Goal: Information Seeking & Learning: Find specific fact

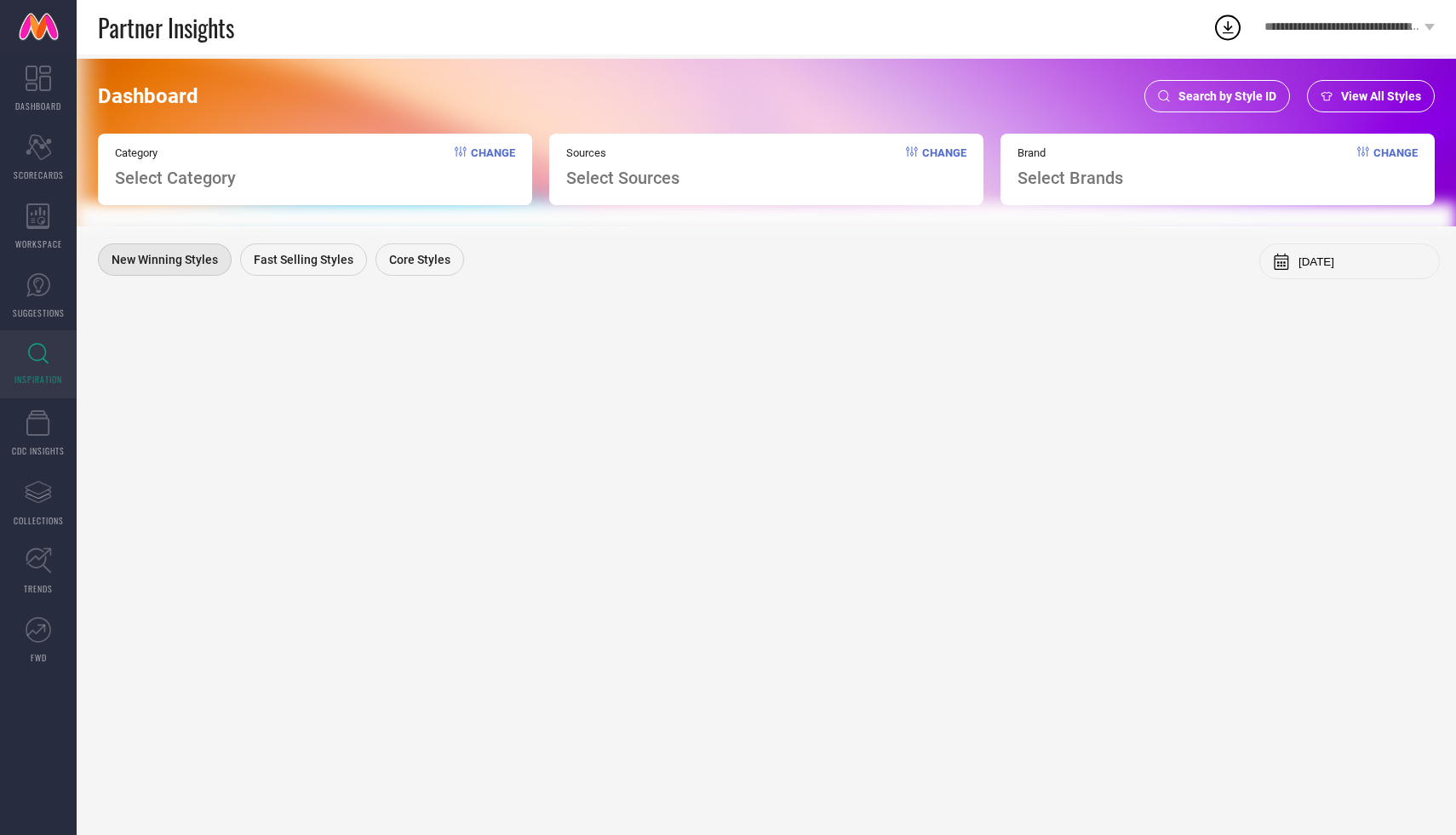
click at [1207, 97] on span "Search by Style ID" at bounding box center [1227, 96] width 98 height 14
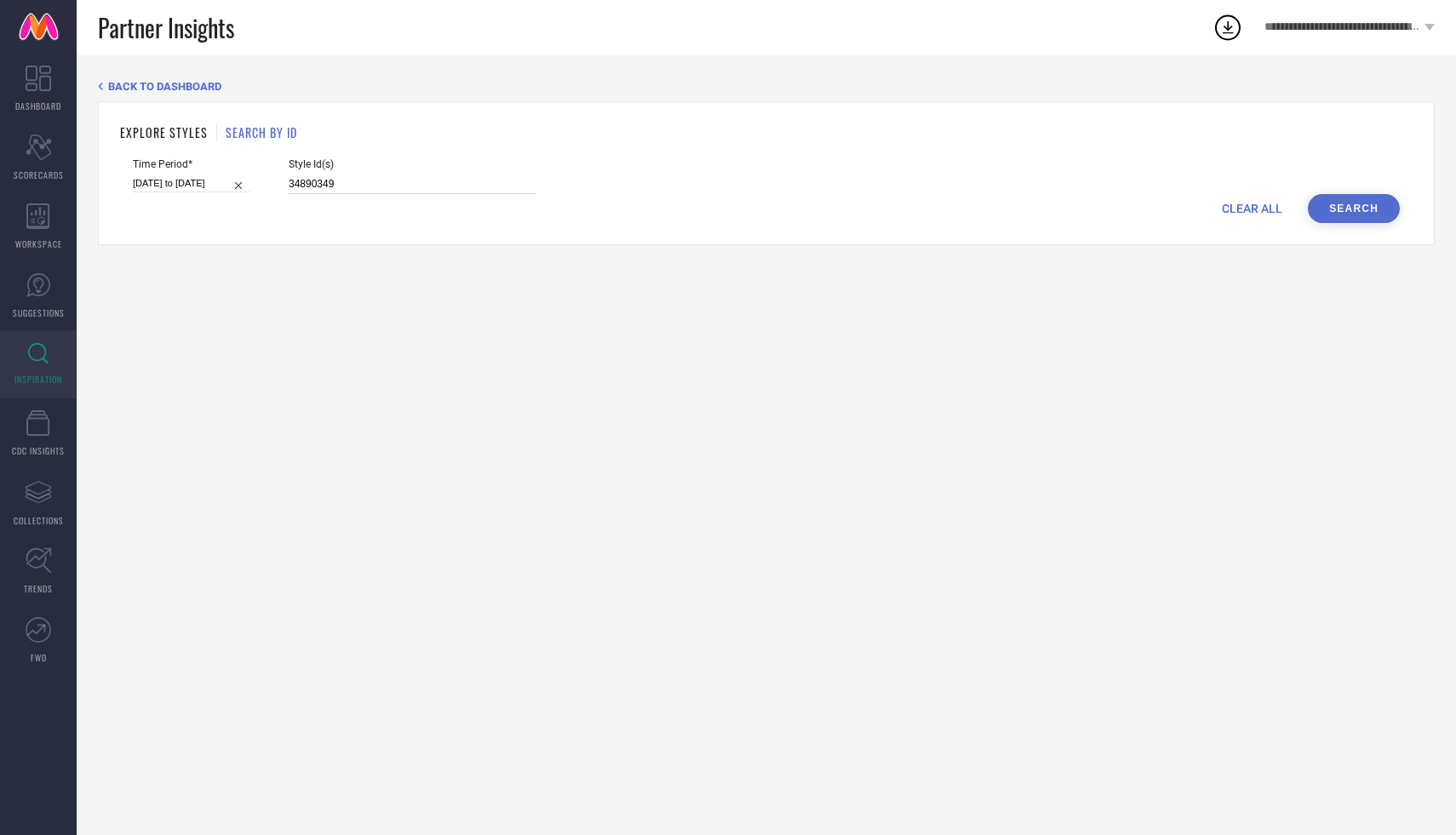
drag, startPoint x: 339, startPoint y: 185, endPoint x: 264, endPoint y: 182, distance: 75.1
click at [264, 182] on div "Time Period* 16-09-2025 to 22-09-2025 Style Id(s) 34890349" at bounding box center [766, 176] width 1267 height 36
paste input "3040639 33040593 33040611 33040630 33040599 33040557 31667837 31667757 31667716…"
type input "33040639 33040593 33040611 33040630 33040599 33040557 31667837 31667757 3166771…"
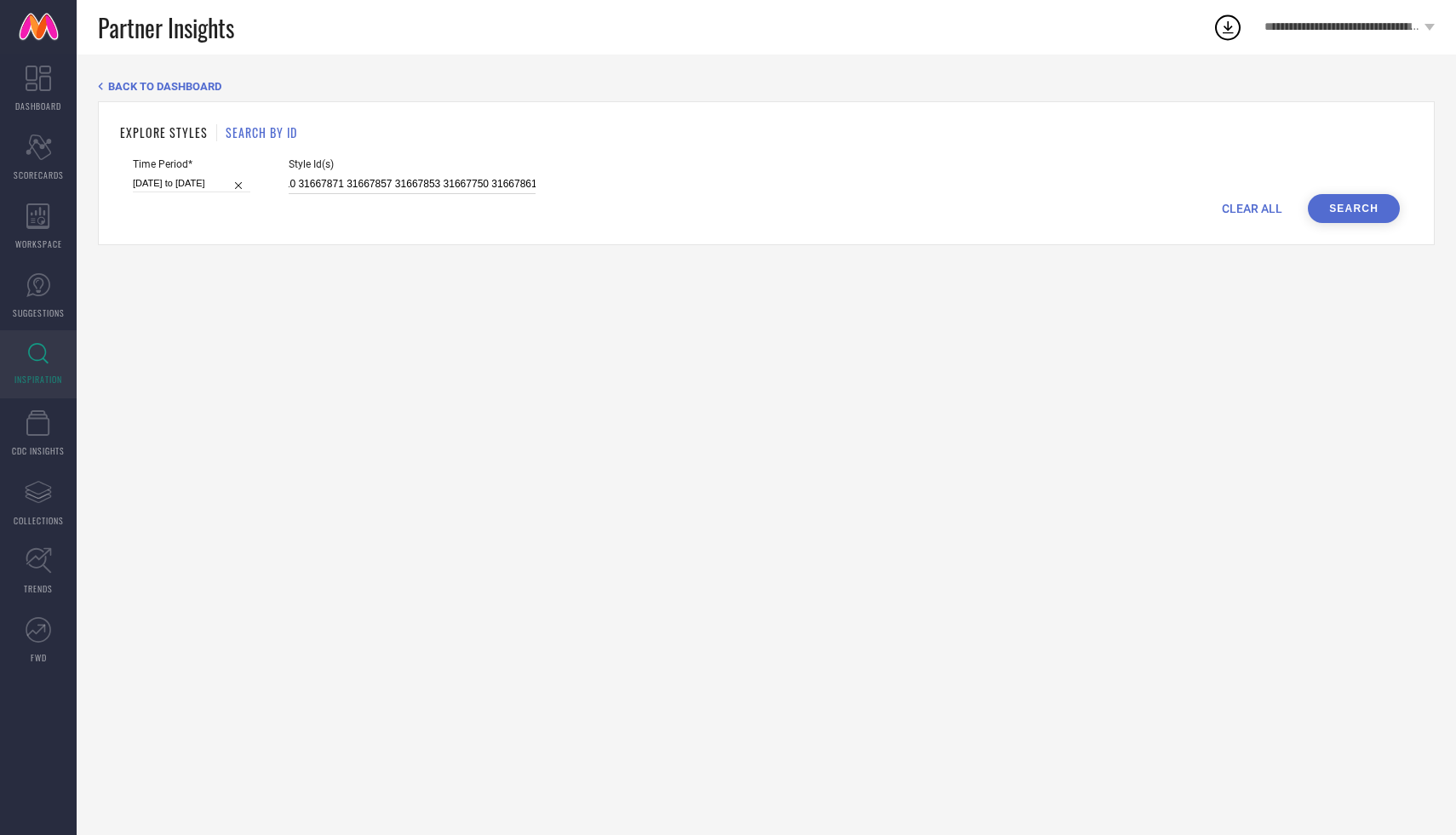
click at [184, 182] on input "16-09-2025 to 22-09-2025" at bounding box center [191, 183] width 118 height 18
select select "8"
select select "2025"
select select "9"
select select "2025"
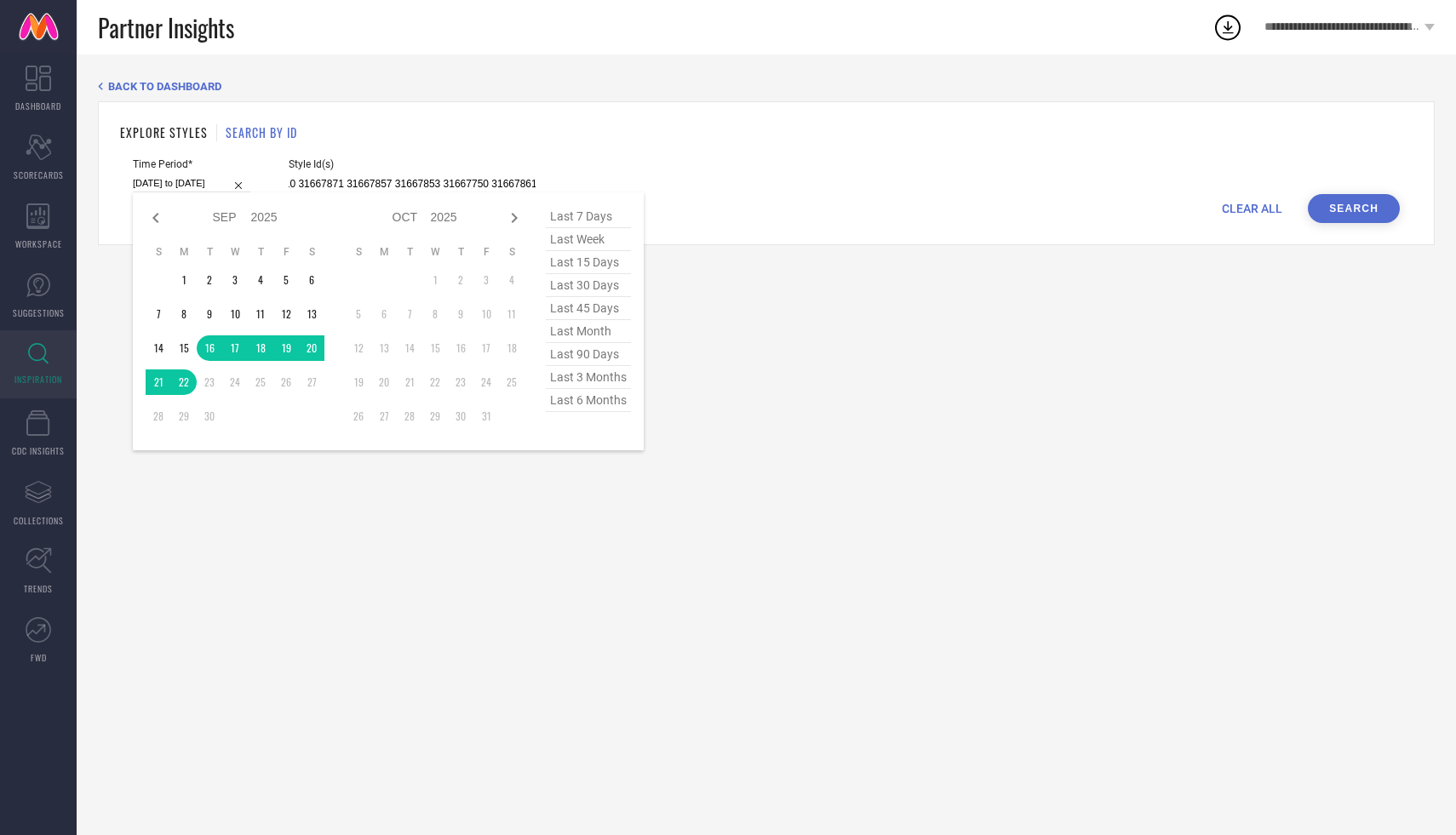
type input "33040639 33040593 33040611 33040630 33040599 33040557 31667837 31667757 3166771…"
click at [588, 381] on span "last 3 months" at bounding box center [589, 377] width 85 height 23
type input "01-06-2025 to 31-08-2025"
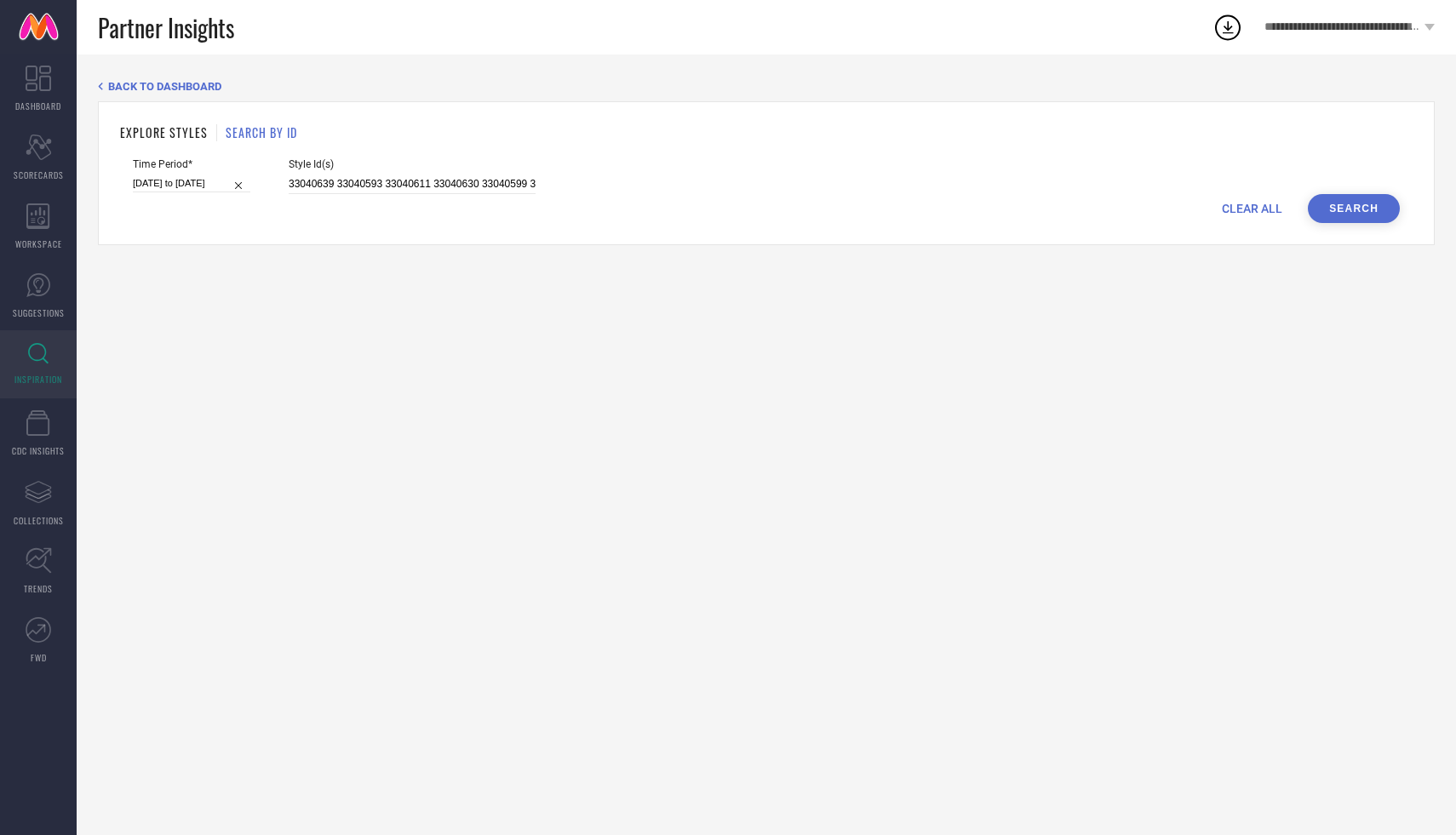
click at [1367, 208] on button "Search" at bounding box center [1354, 208] width 92 height 29
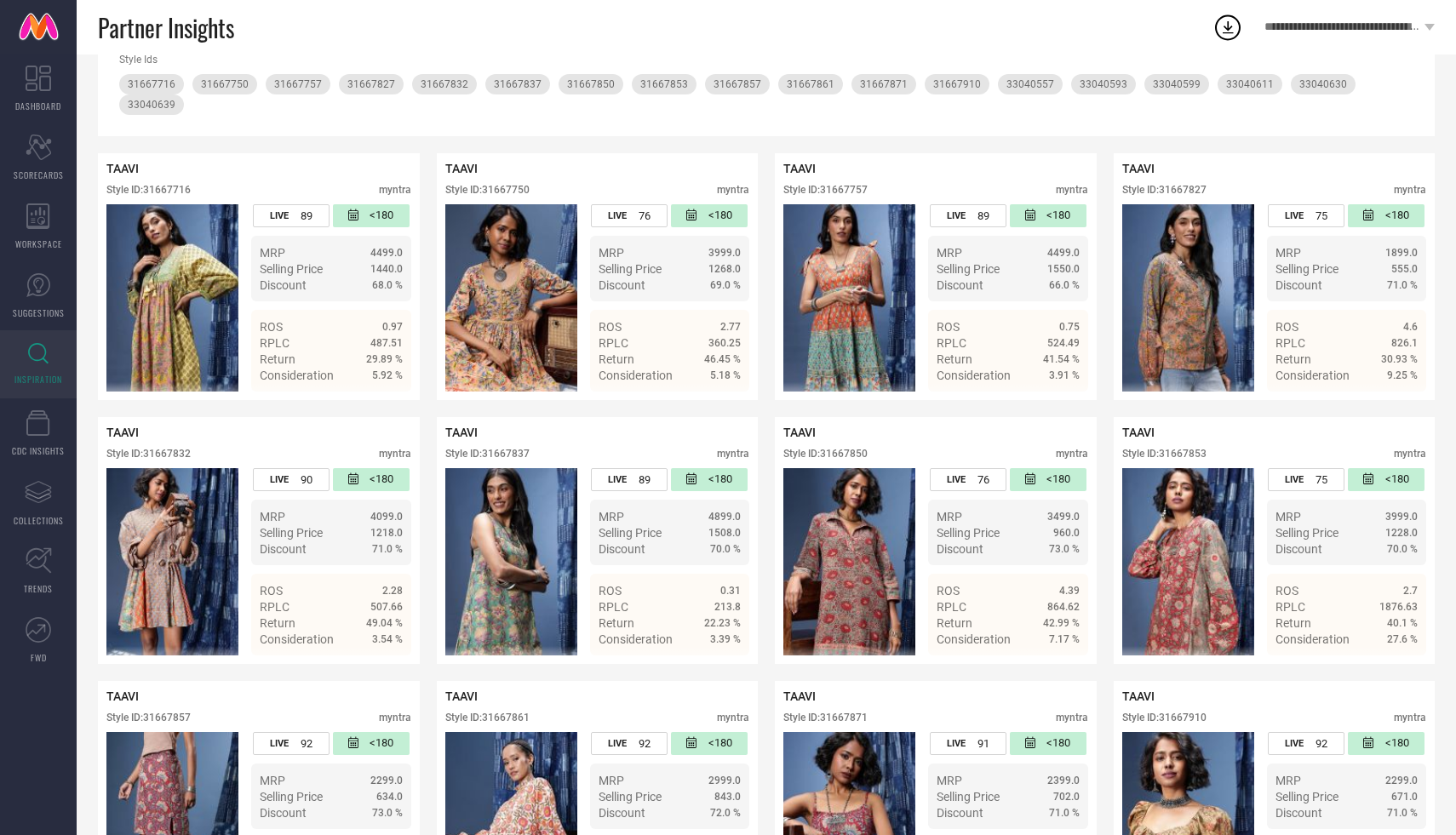
scroll to position [273, 0]
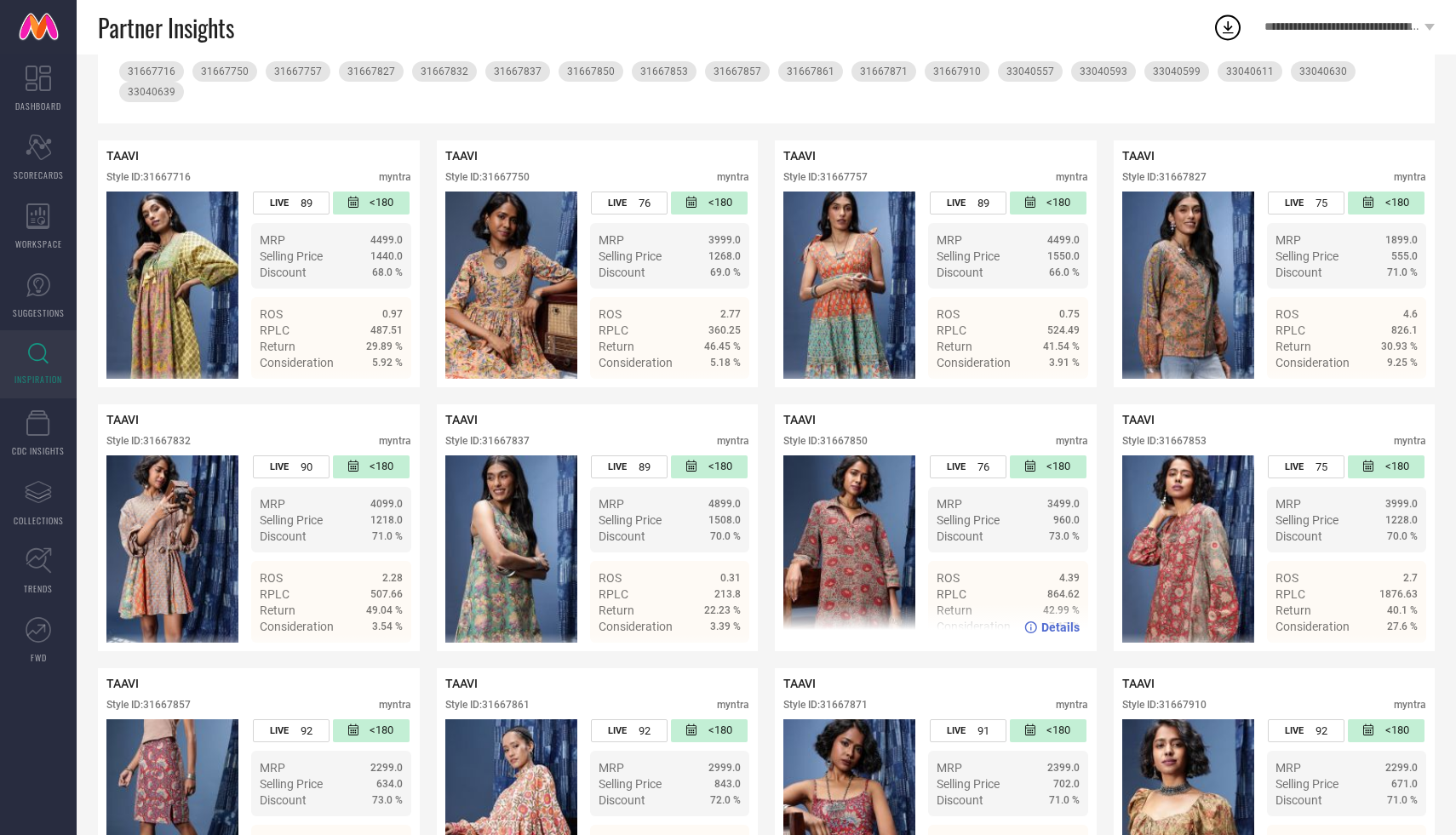
click at [796, 478] on img at bounding box center [849, 548] width 132 height 187
click at [864, 515] on img at bounding box center [849, 548] width 132 height 187
click at [830, 405] on div "TAAVI Style ID: 31667850 myntra LIVE 76 <180 MRP 3499.0 Selling Price 960.0 Dis…" at bounding box center [935, 528] width 322 height 247
click at [819, 413] on div "TAAVI" at bounding box center [936, 419] width 305 height 14
click at [848, 481] on img at bounding box center [849, 548] width 132 height 187
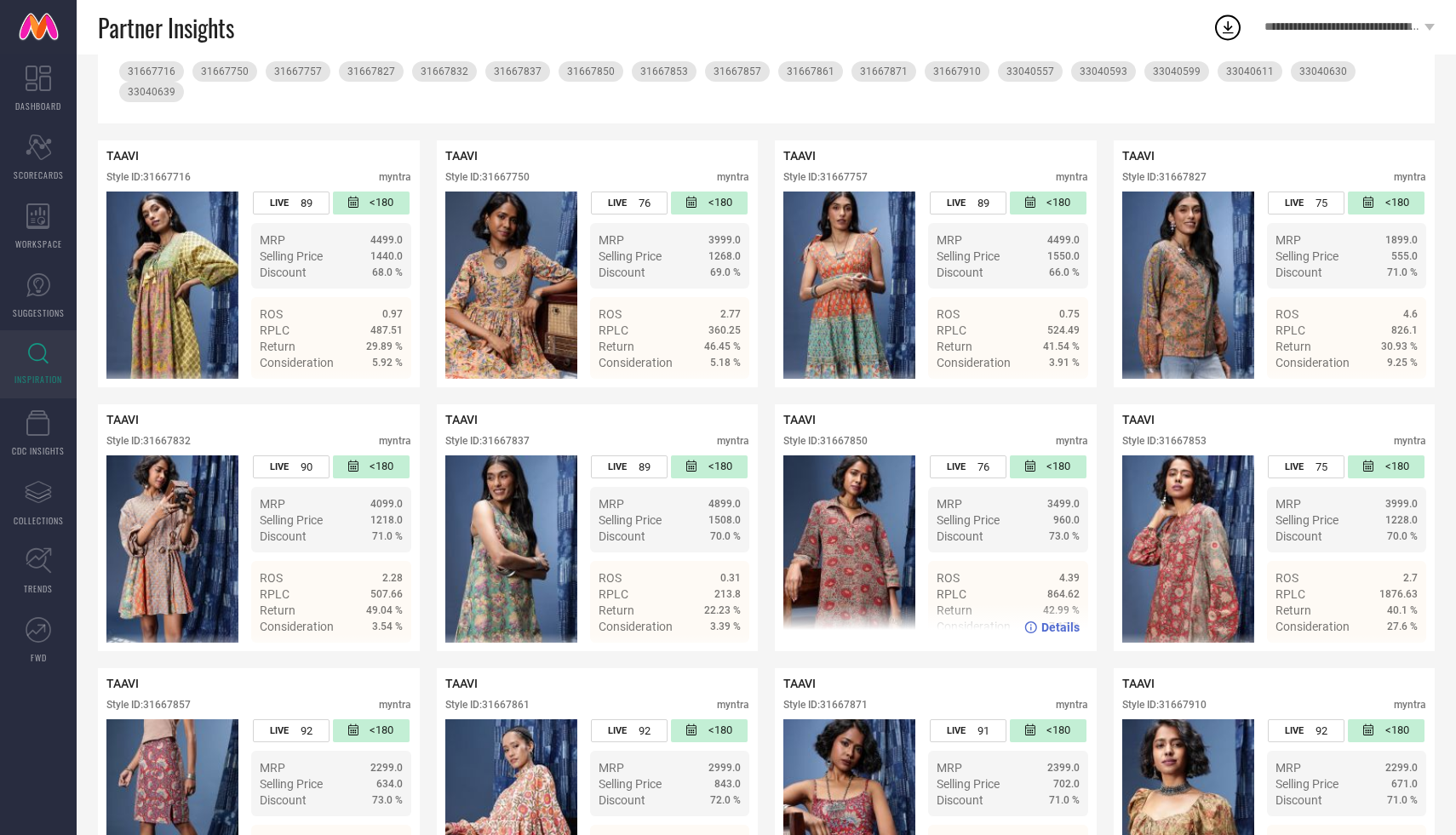
click at [848, 481] on img at bounding box center [849, 548] width 132 height 187
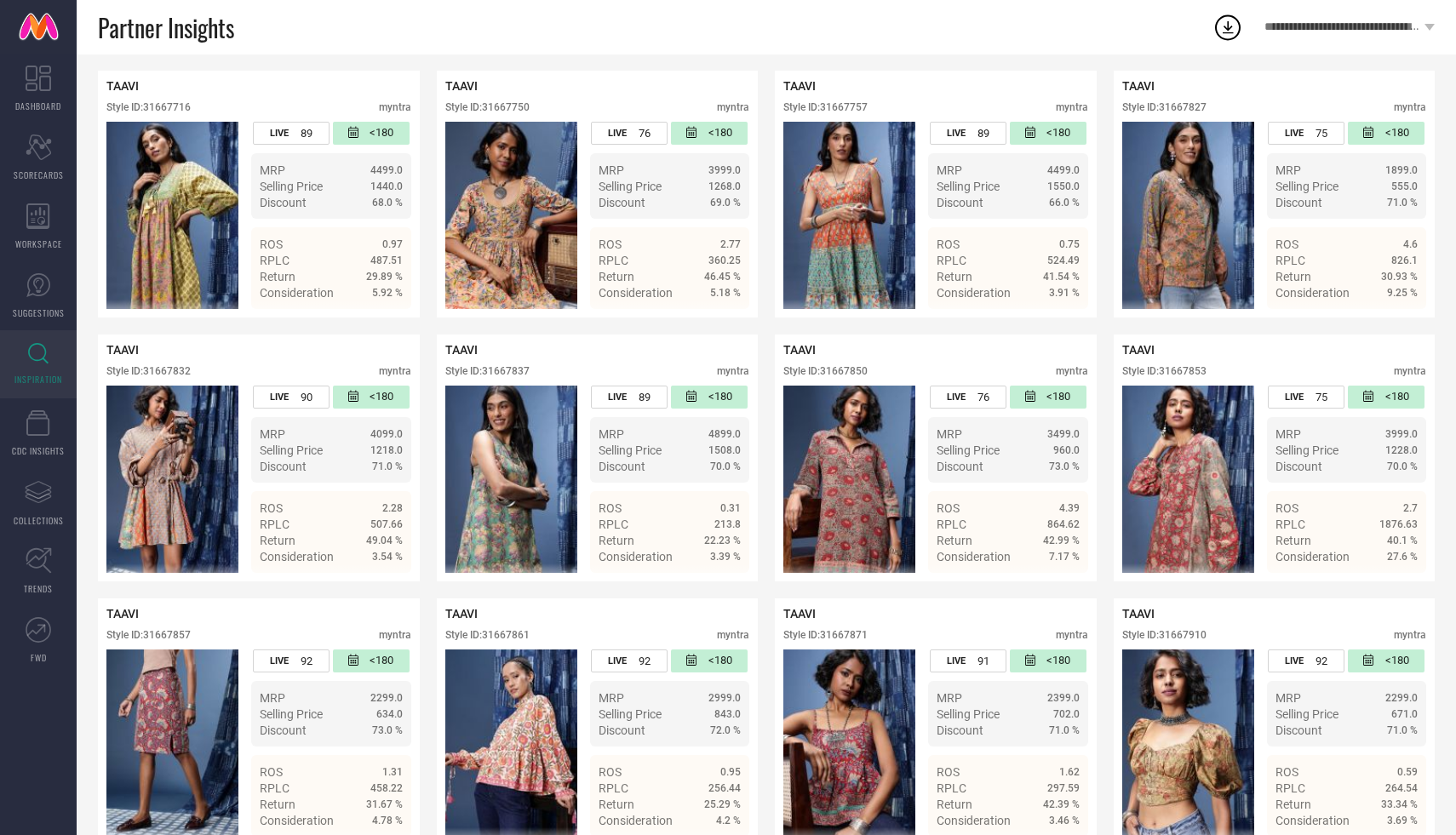
scroll to position [344, 0]
click at [769, 274] on div "TAAVI Style ID: 31667716 myntra LIVE 89 <180 MRP 4499.0 Selling Price 1440.0 Di…" at bounding box center [766, 721] width 1337 height 1303
click at [792, 186] on img at bounding box center [849, 214] width 132 height 187
click at [849, 197] on img at bounding box center [849, 214] width 132 height 187
click at [1060, 286] on span "Details" at bounding box center [1060, 293] width 39 height 14
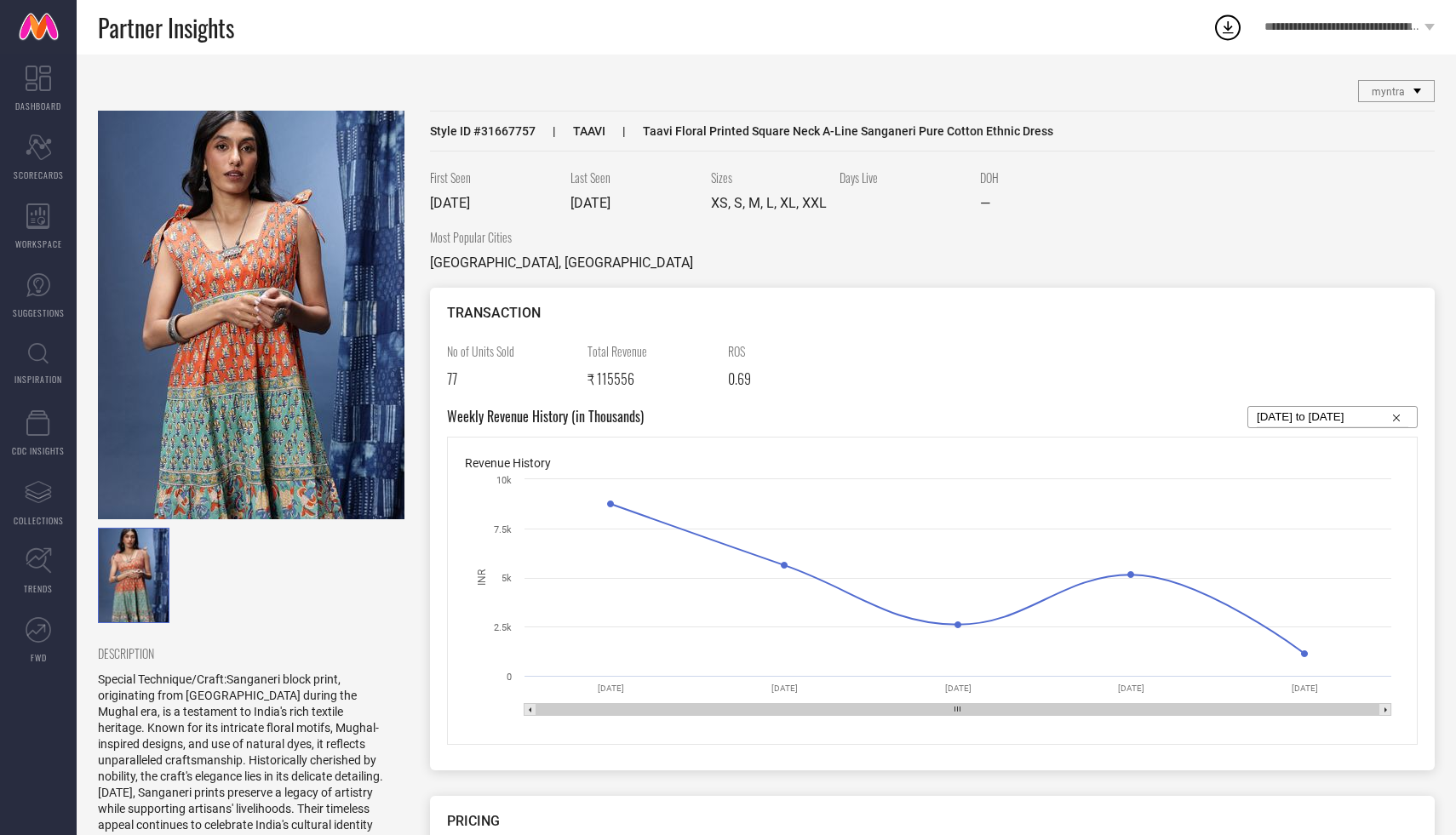
click at [199, 359] on img at bounding box center [251, 315] width 307 height 409
